Goal: Information Seeking & Learning: Learn about a topic

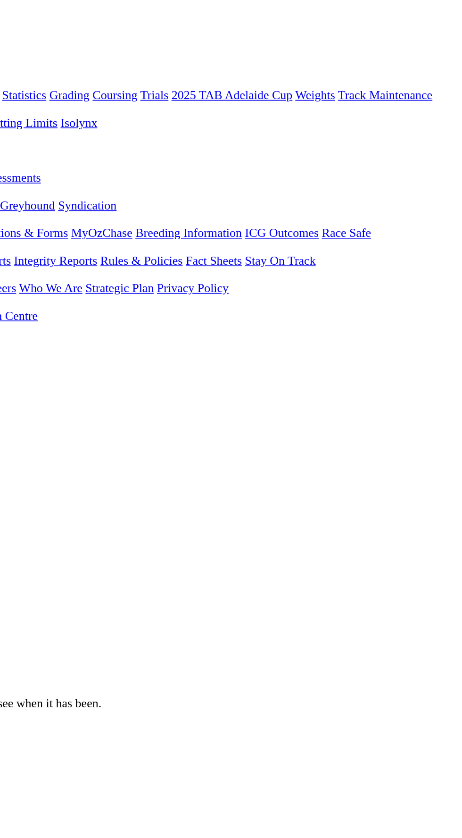
scroll to position [8, 0]
click at [21, 387] on link "F" at bounding box center [19, 391] width 4 height 8
